Goal: Information Seeking & Learning: Learn about a topic

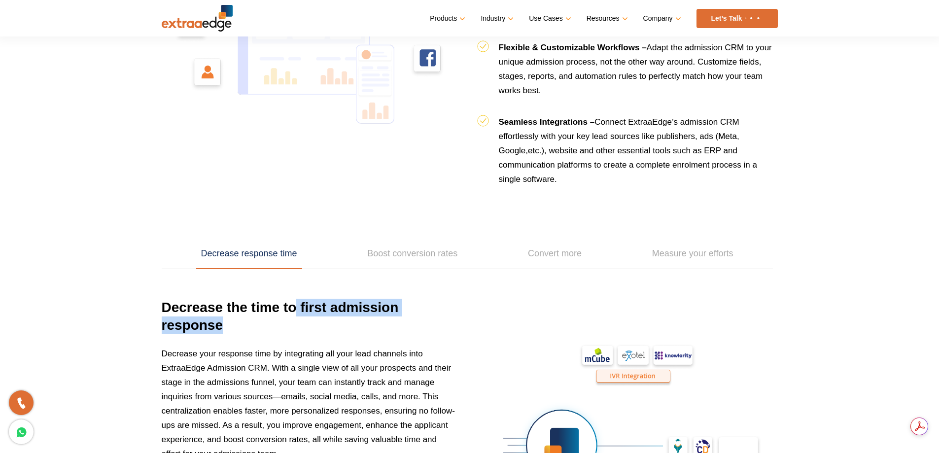
drag, startPoint x: 298, startPoint y: 311, endPoint x: 357, endPoint y: 337, distance: 64.0
click at [357, 337] on h3 "Decrease the time to first admission response" at bounding box center [310, 323] width 296 height 48
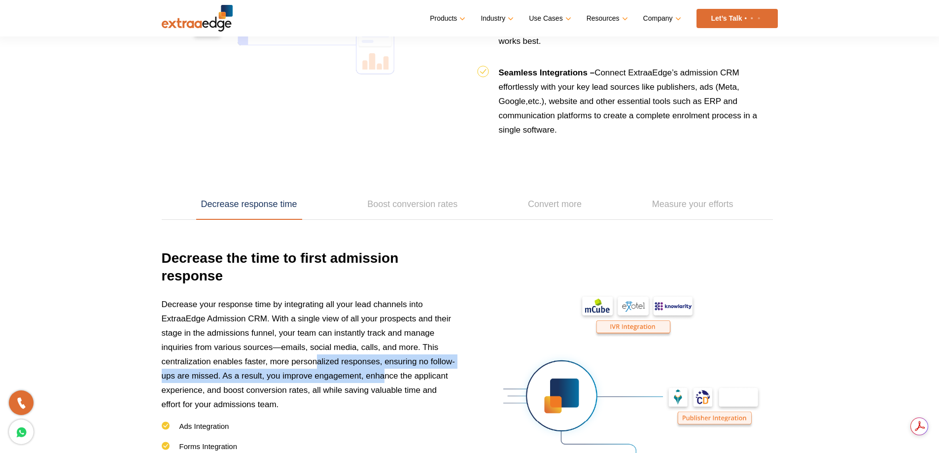
drag, startPoint x: 364, startPoint y: 354, endPoint x: 385, endPoint y: 373, distance: 28.2
click at [385, 373] on p "Decrease your response time by integrating all your lead channels into ExtraaEd…" at bounding box center [310, 359] width 296 height 124
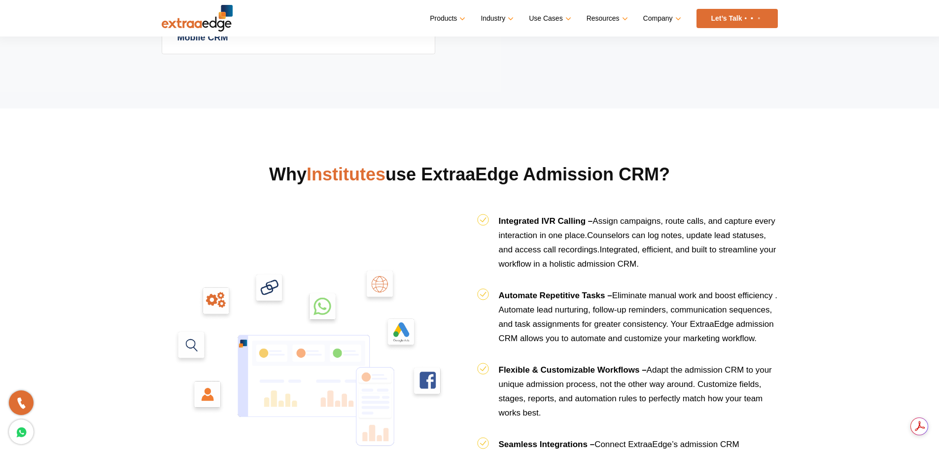
scroll to position [887, 0]
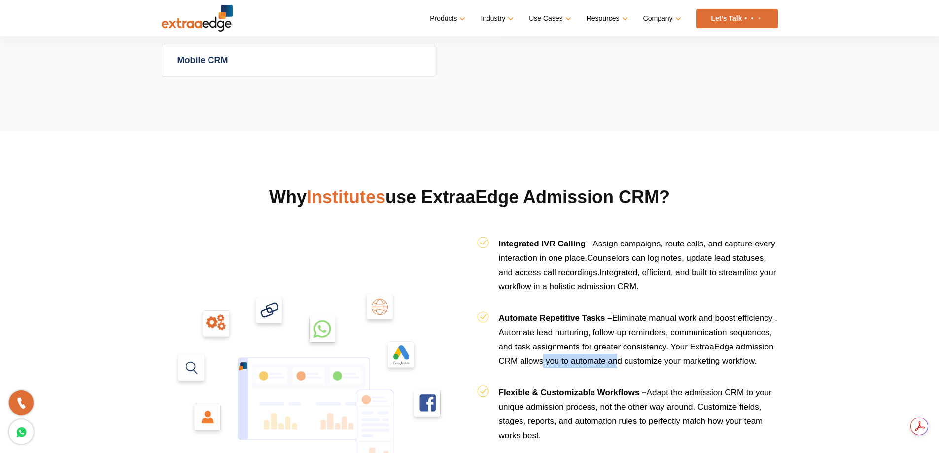
drag, startPoint x: 542, startPoint y: 384, endPoint x: 616, endPoint y: 383, distance: 74.9
click at [616, 383] on li "Automate Repetitive Tasks – Eliminate manual work and boost efficiency . Automa…" at bounding box center [627, 348] width 301 height 74
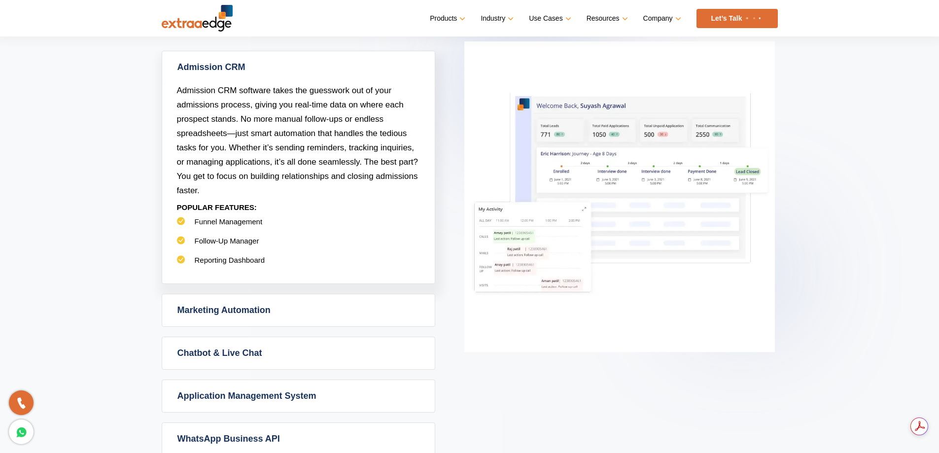
scroll to position [394, 0]
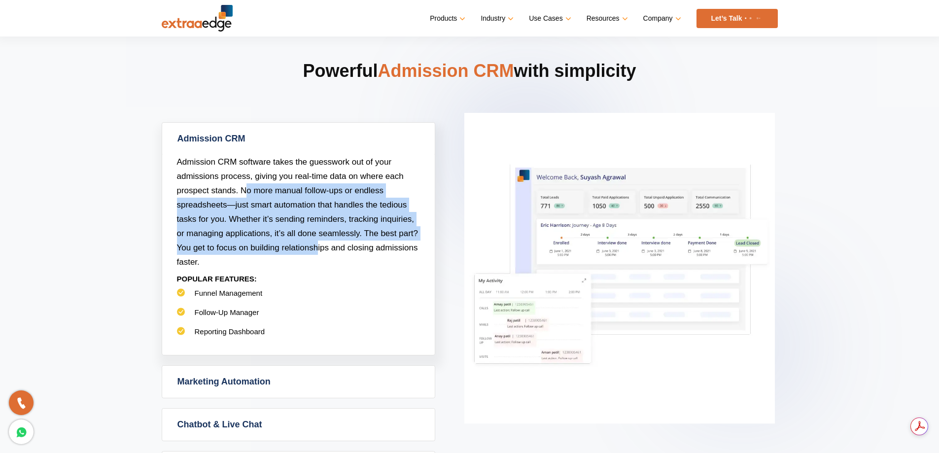
drag, startPoint x: 250, startPoint y: 188, endPoint x: 316, endPoint y: 248, distance: 89.6
click at [316, 248] on span "Admission CRM software takes the guesswork out of your admissions process, givi…" at bounding box center [297, 211] width 241 height 109
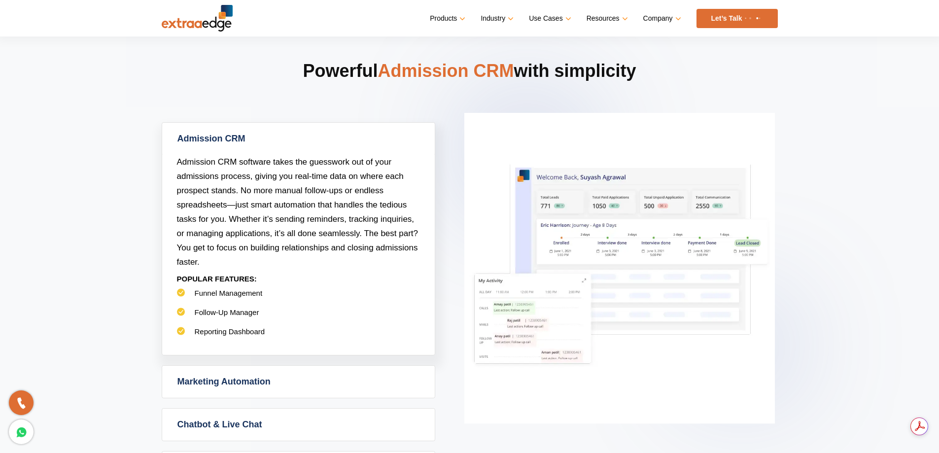
click at [339, 255] on p "Admission CRM software takes the guesswork out of your admissions process, givi…" at bounding box center [298, 212] width 243 height 114
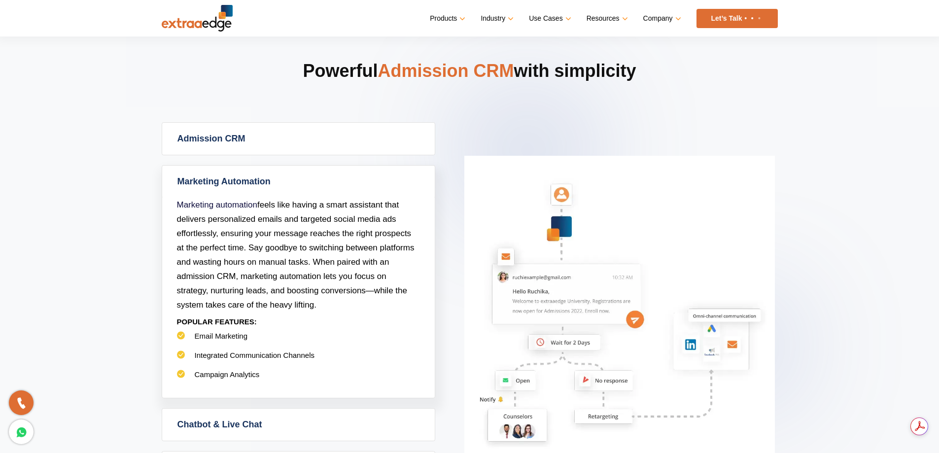
drag, startPoint x: 312, startPoint y: 214, endPoint x: 354, endPoint y: 304, distance: 99.0
click at [354, 304] on p "Marketing automation feels like having a smart assistant that delivers personal…" at bounding box center [298, 255] width 243 height 114
click at [325, 315] on p "POPULAR FEATURES:" at bounding box center [298, 321] width 243 height 19
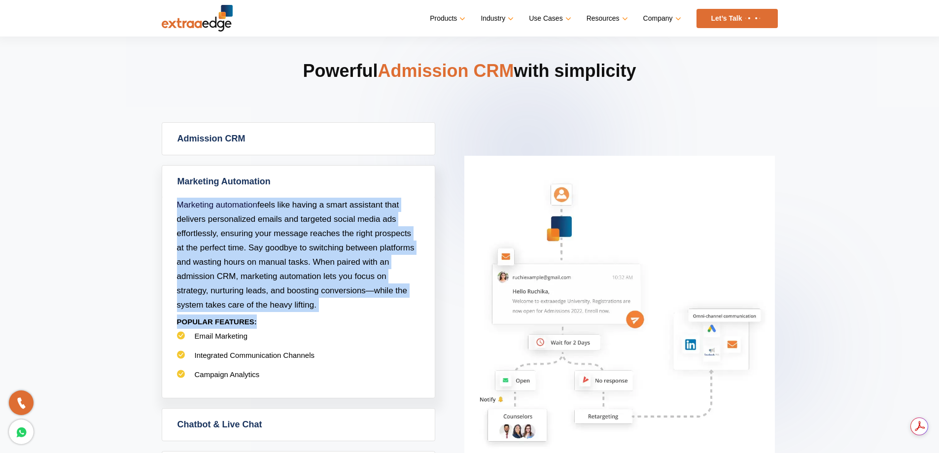
drag, startPoint x: 301, startPoint y: 313, endPoint x: 171, endPoint y: 183, distance: 184.0
click at [171, 183] on div "Marketing Automation Marketing automation feels like having a smart assistant t…" at bounding box center [298, 281] width 273 height 233
click at [135, 243] on section "Powerful Admission CRM with simplicity Admission CRM Admission CRM software tak…" at bounding box center [469, 299] width 939 height 648
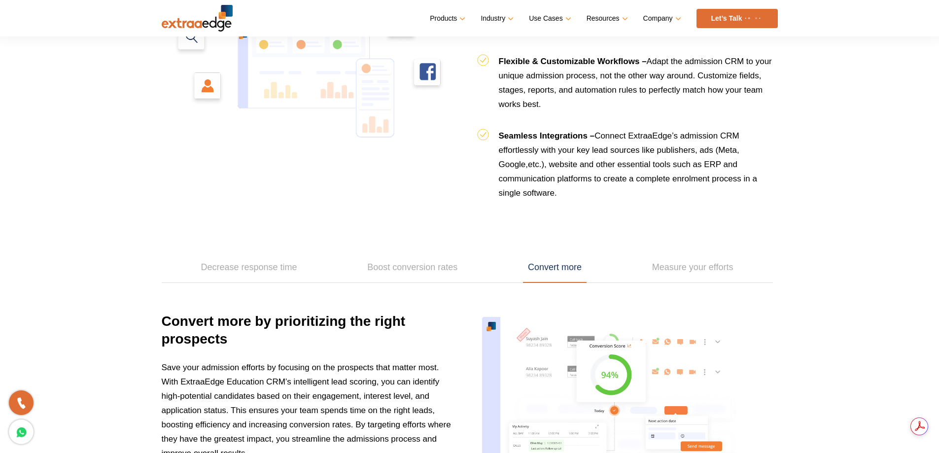
scroll to position [1281, 0]
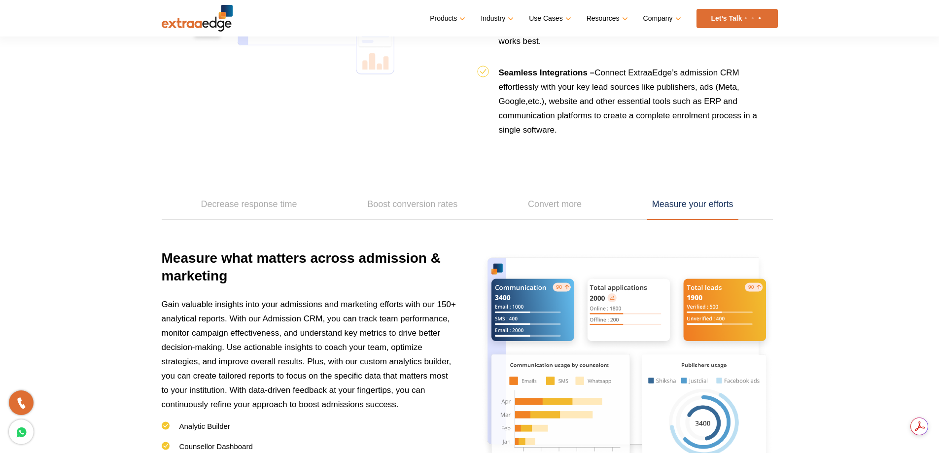
click at [702, 202] on link "Measure your efforts" at bounding box center [692, 204] width 91 height 31
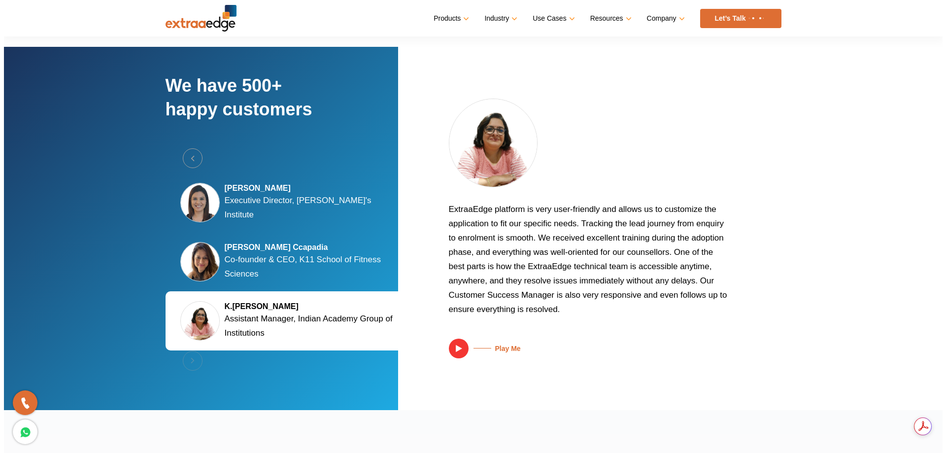
scroll to position [0, 0]
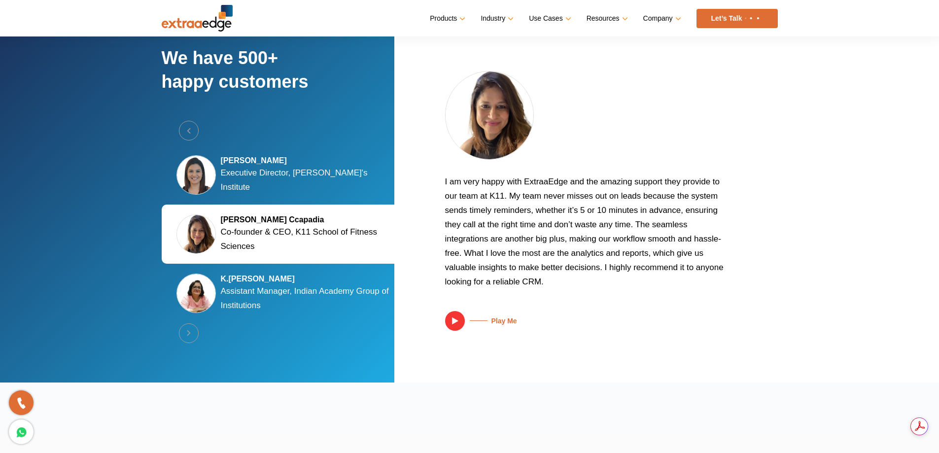
click at [452, 323] on img at bounding box center [455, 321] width 20 height 20
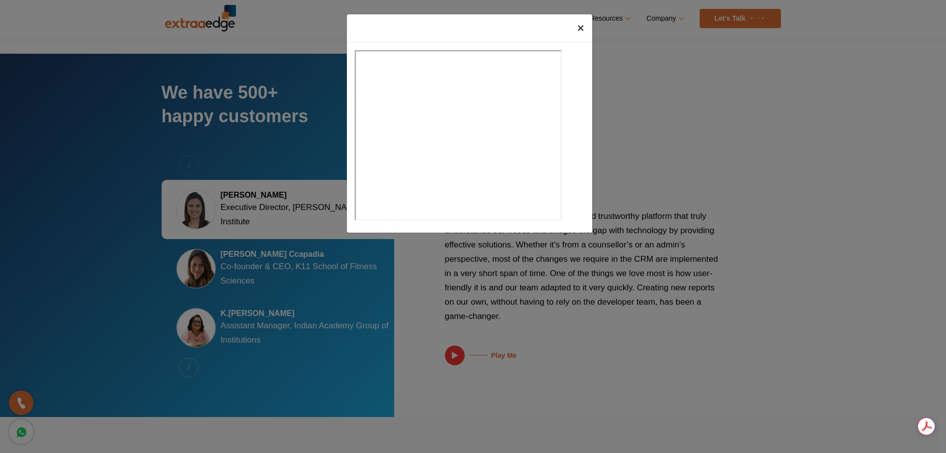
click at [582, 26] on span "×" at bounding box center [580, 27] width 7 height 13
